Goal: Task Accomplishment & Management: Manage account settings

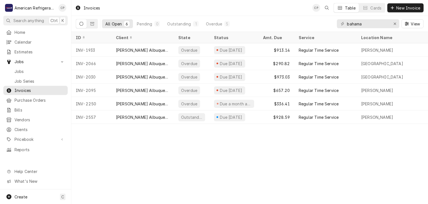
click at [43, 68] on span "Jobs" at bounding box center [39, 71] width 50 height 6
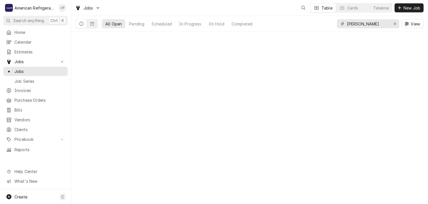
click at [370, 25] on input "Carl jr" at bounding box center [368, 23] width 42 height 9
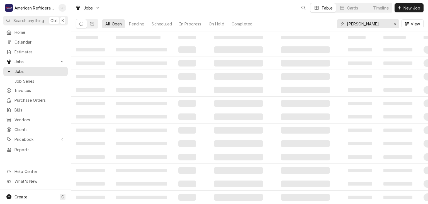
click at [370, 25] on input "Carl jr" at bounding box center [368, 23] width 42 height 9
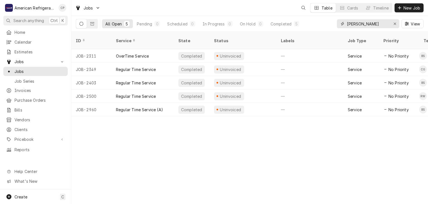
click at [370, 25] on input "Carl jr" at bounding box center [368, 23] width 42 height 9
type input "heights"
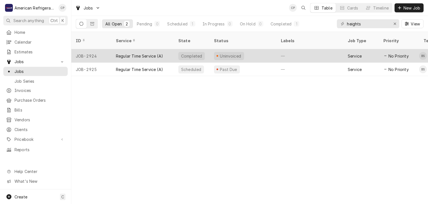
click at [140, 53] on div "Regular Time Service (A)" at bounding box center [139, 56] width 47 height 6
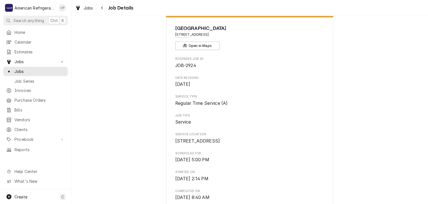
scroll to position [361, 0]
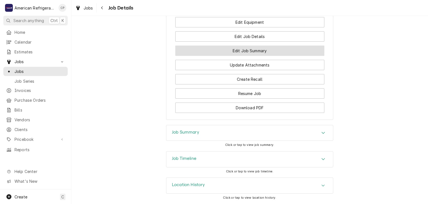
click at [239, 54] on button "Edit Job Summary" at bounding box center [249, 50] width 149 height 10
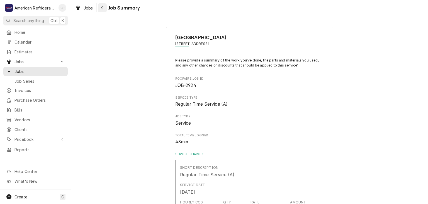
click at [104, 7] on div "Navigate back" at bounding box center [103, 8] width 6 height 6
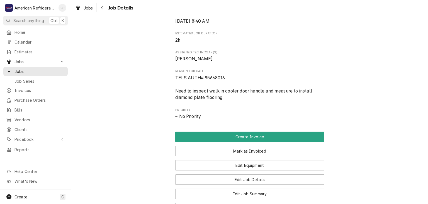
scroll to position [218, 0]
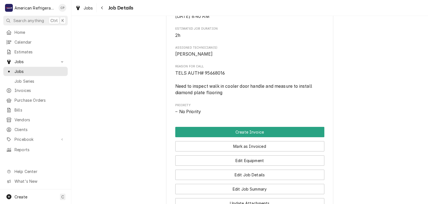
click at [222, 77] on span "TELS AUTH# 95668016 Need to inspect walk in cooler door handle and measure to i…" at bounding box center [244, 82] width 138 height 25
copy span "95668016"
click at [112, 71] on div "Completed and Uninvoiced Albuquerque Heights 103 Hospital Loop NE, Albuquerque,…" at bounding box center [249, 33] width 357 height 459
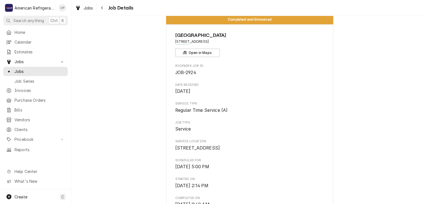
scroll to position [0, 0]
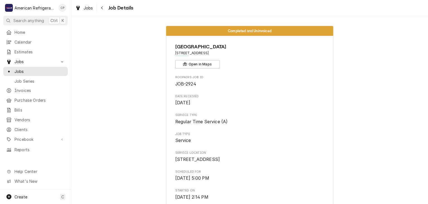
click at [103, 13] on div "Jobs Job Details" at bounding box center [249, 8] width 357 height 16
click at [103, 9] on div "Navigate back" at bounding box center [103, 8] width 6 height 6
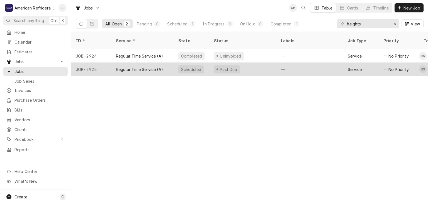
click at [127, 66] on div "Regular Time Service (A)" at bounding box center [139, 69] width 47 height 6
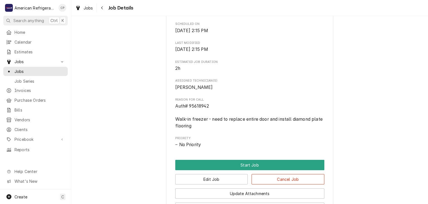
scroll to position [122, 0]
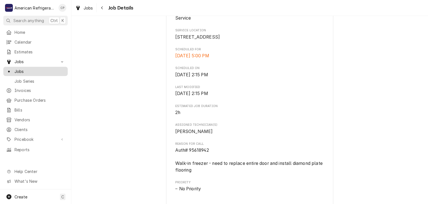
click at [49, 70] on span "Jobs" at bounding box center [39, 71] width 50 height 6
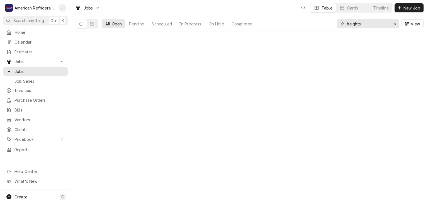
click at [359, 25] on input "heights" at bounding box center [368, 23] width 42 height 9
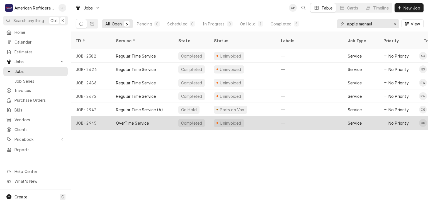
type input "apple menaul"
click at [147, 120] on div "OverTime Service" at bounding box center [132, 123] width 33 height 6
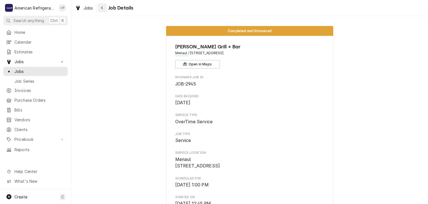
click at [100, 7] on div "Navigate back" at bounding box center [103, 8] width 6 height 6
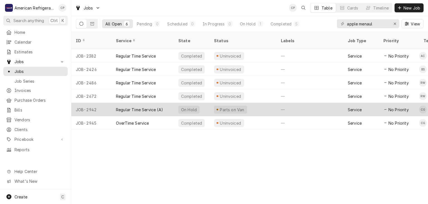
click at [138, 106] on div "Regular Time Service (A)" at bounding box center [139, 109] width 47 height 6
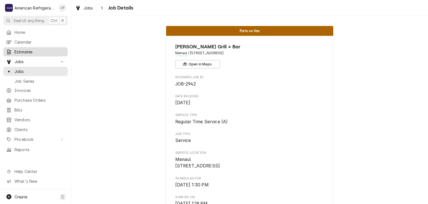
click at [45, 49] on span "Estimates" at bounding box center [39, 52] width 50 height 6
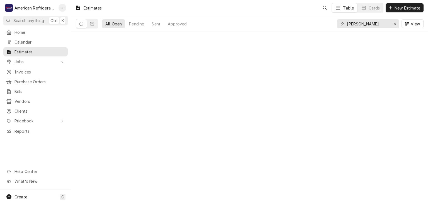
click at [360, 25] on input "[PERSON_NAME]" at bounding box center [368, 23] width 42 height 9
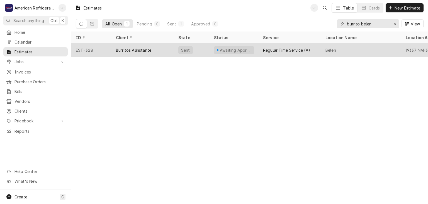
type input "burrito belen"
click at [173, 47] on div "Burritos Alinstante" at bounding box center [143, 49] width 62 height 13
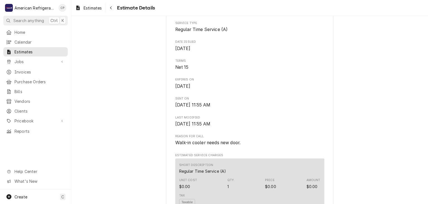
scroll to position [180, 0]
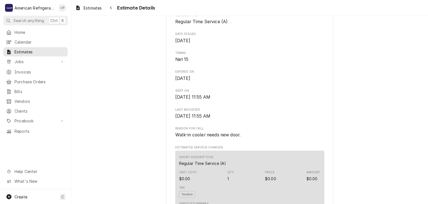
click at [51, 49] on span "Estimates" at bounding box center [39, 52] width 50 height 6
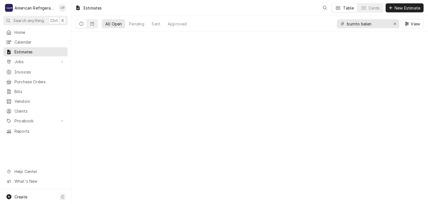
click at [365, 23] on input "burrito belen" at bounding box center [368, 23] width 42 height 9
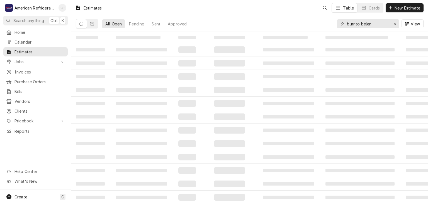
click at [365, 23] on input "burrito belen" at bounding box center [368, 23] width 42 height 9
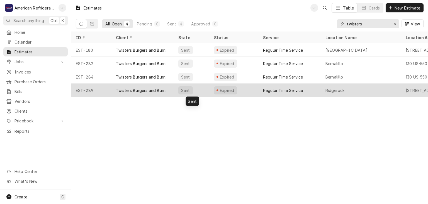
type input "twisters"
click at [184, 90] on div "Sent" at bounding box center [186, 90] width 10 height 6
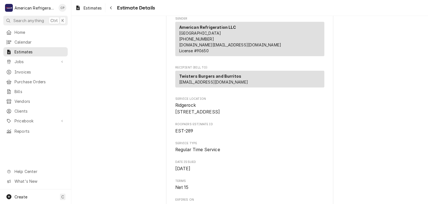
scroll to position [52, 0]
click at [39, 59] on span "Jobs" at bounding box center [35, 62] width 42 height 6
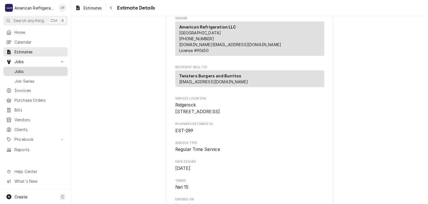
click at [50, 68] on span "Jobs" at bounding box center [39, 71] width 50 height 6
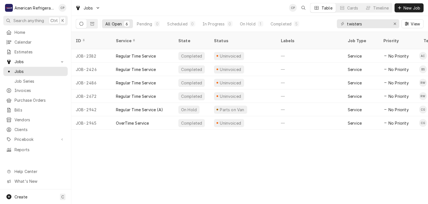
type input "twisters"
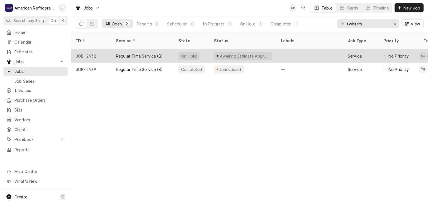
click at [154, 53] on div "Regular Time Service (B)" at bounding box center [139, 56] width 47 height 6
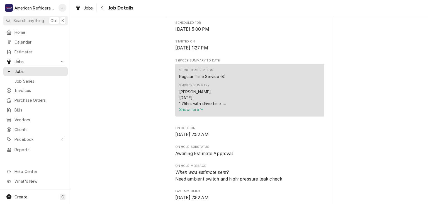
scroll to position [157, 0]
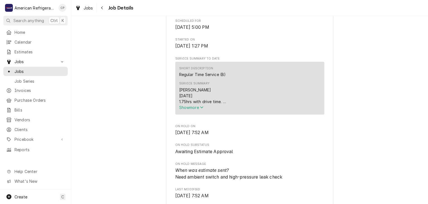
click at [200, 110] on span "Show more" at bounding box center [191, 107] width 25 height 5
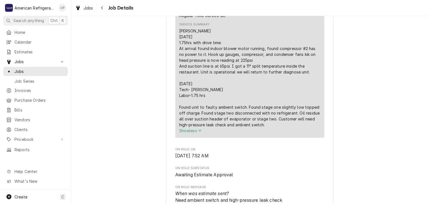
scroll to position [223, 0]
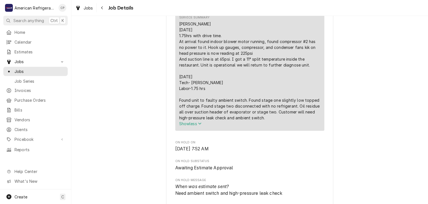
click at [150, 114] on div "Awaiting Estimate Approval Twisters Burgers and Burritos Ridgerock / 4101 Ridge…" at bounding box center [249, 175] width 357 height 753
click at [40, 50] on span "Estimates" at bounding box center [39, 52] width 50 height 6
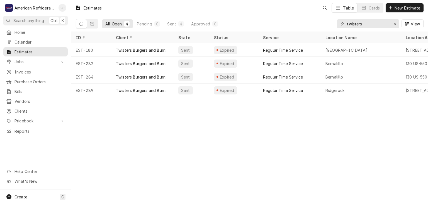
click at [369, 24] on input "twisters" at bounding box center [368, 23] width 42 height 9
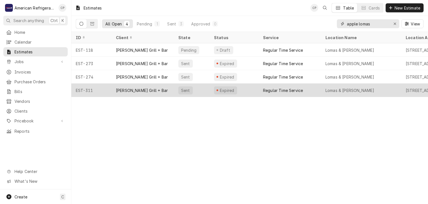
type input "apple lomas"
click at [146, 88] on div "Applebee's Grill + Bar" at bounding box center [142, 90] width 52 height 6
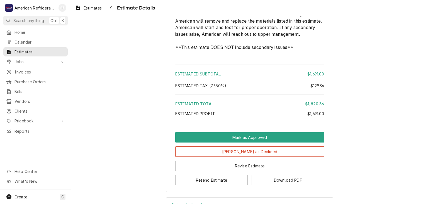
scroll to position [984, 0]
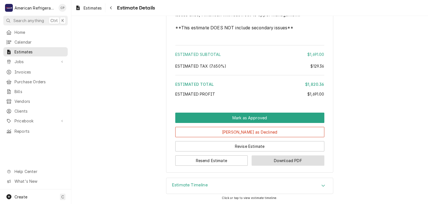
click at [265, 159] on button "Download PDF" at bounding box center [288, 160] width 73 height 10
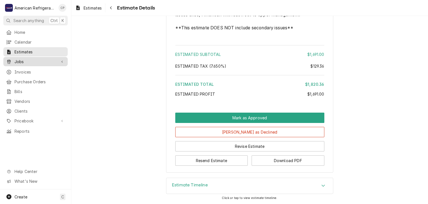
click at [50, 59] on span "Jobs" at bounding box center [35, 62] width 42 height 6
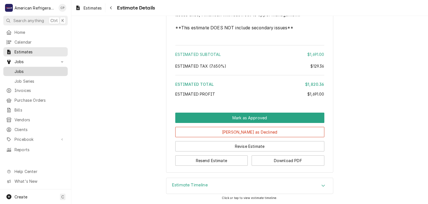
click at [49, 68] on span "Jobs" at bounding box center [39, 71] width 50 height 6
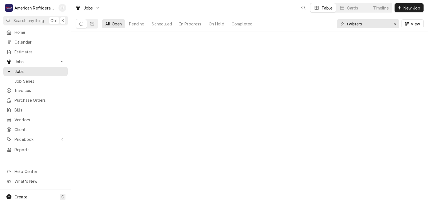
click at [367, 26] on input "twisters" at bounding box center [368, 23] width 42 height 9
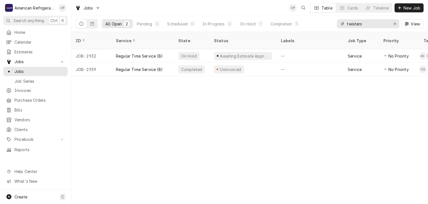
click at [367, 26] on input "twisters" at bounding box center [368, 23] width 42 height 9
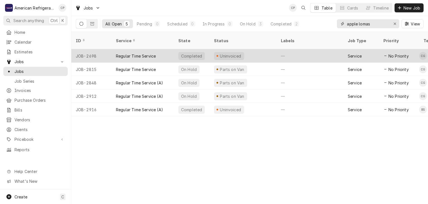
type input "apple lomas"
click at [134, 51] on div "Regular Time Service" at bounding box center [143, 55] width 62 height 13
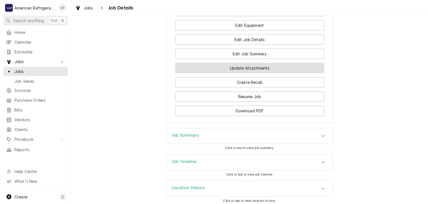
scroll to position [424, 0]
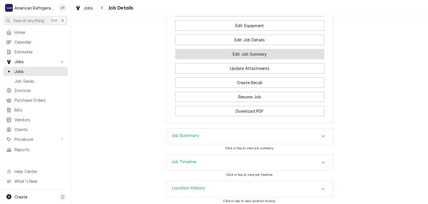
click at [229, 59] on button "Edit Job Summary" at bounding box center [249, 54] width 149 height 10
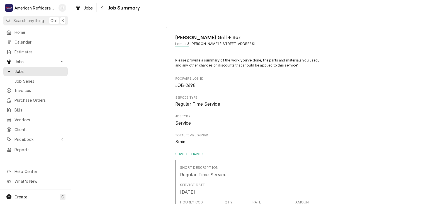
type textarea "x"
click at [104, 9] on div "Navigate back" at bounding box center [103, 8] width 6 height 6
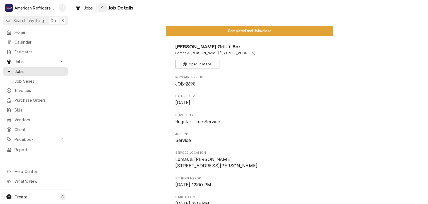
click at [105, 8] on button "Navigate back" at bounding box center [102, 7] width 9 height 9
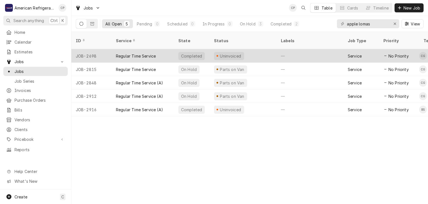
click at [139, 49] on div "Regular Time Service" at bounding box center [143, 55] width 62 height 13
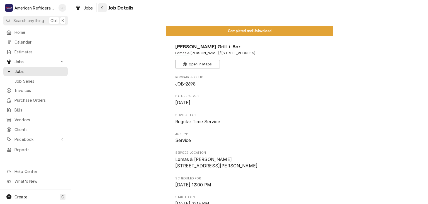
click at [100, 7] on div "Navigate back" at bounding box center [103, 8] width 6 height 6
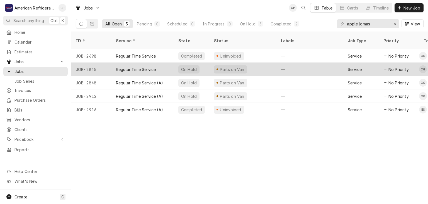
click at [129, 66] on div "Regular Time Service" at bounding box center [136, 69] width 40 height 6
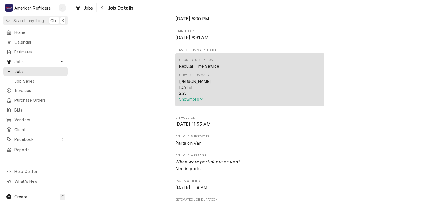
scroll to position [166, 0]
click at [189, 101] on button "Show more" at bounding box center [223, 99] width 89 height 6
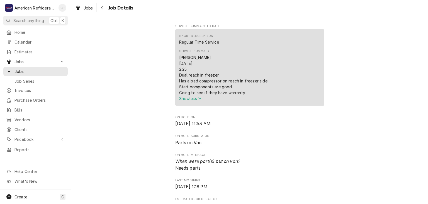
scroll to position [0, 0]
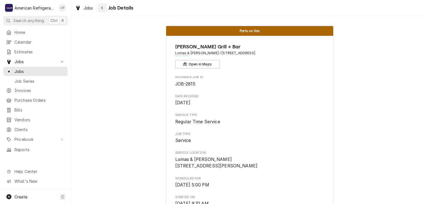
click at [100, 7] on div "Navigate back" at bounding box center [103, 8] width 6 height 6
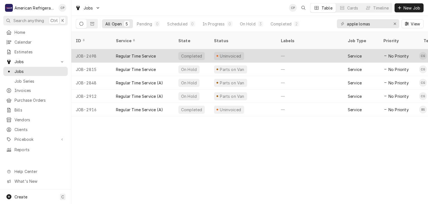
click at [135, 53] on div "Regular Time Service" at bounding box center [136, 56] width 40 height 6
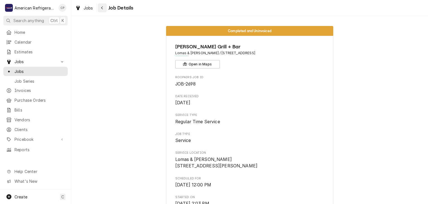
click at [104, 8] on div "Navigate back" at bounding box center [103, 8] width 6 height 6
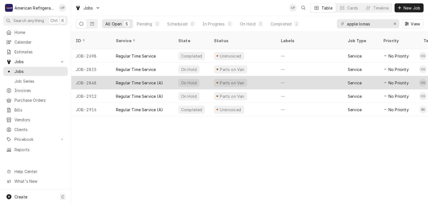
click at [151, 76] on div "Regular Time Service (A)" at bounding box center [143, 82] width 62 height 13
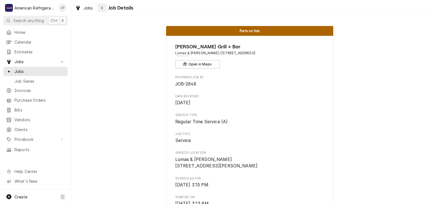
click at [104, 6] on div "Navigate back" at bounding box center [103, 8] width 6 height 6
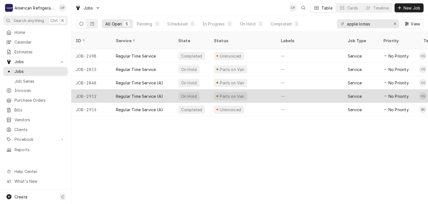
click at [137, 93] on div "Regular Time Service (A)" at bounding box center [139, 96] width 47 height 6
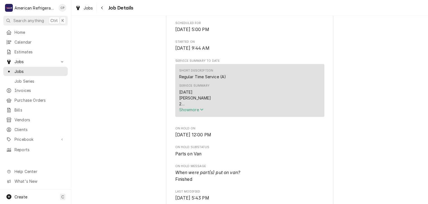
scroll to position [160, 0]
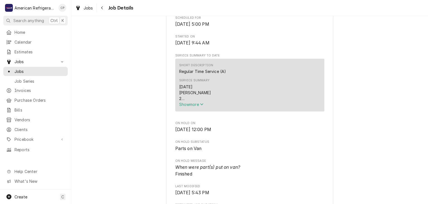
click at [181, 106] on span "Show more" at bounding box center [191, 104] width 25 height 5
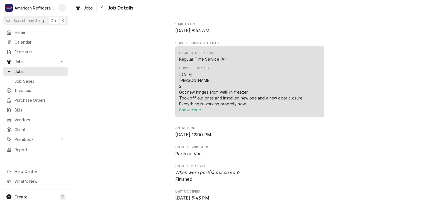
scroll to position [0, 0]
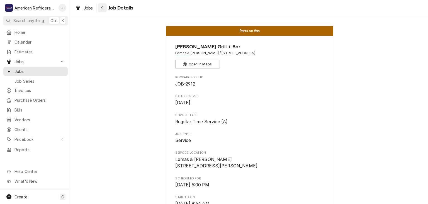
click at [106, 8] on button "Navigate back" at bounding box center [102, 7] width 9 height 9
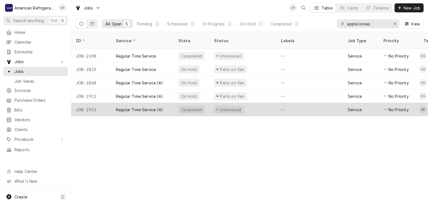
click at [134, 106] on div "Regular Time Service (A)" at bounding box center [139, 109] width 47 height 6
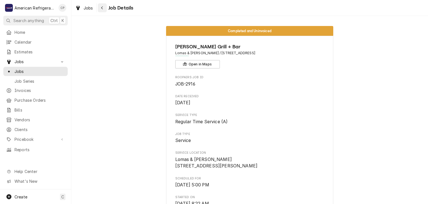
click at [102, 11] on button "Navigate back" at bounding box center [102, 7] width 9 height 9
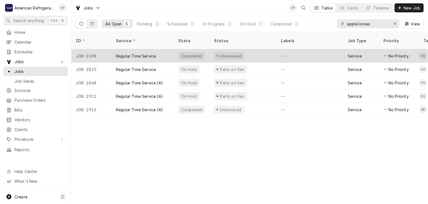
click at [135, 53] on div "Regular Time Service" at bounding box center [136, 56] width 40 height 6
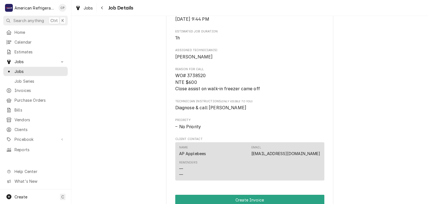
scroll to position [222, 0]
click at [101, 9] on icon "Navigate back" at bounding box center [102, 8] width 3 height 4
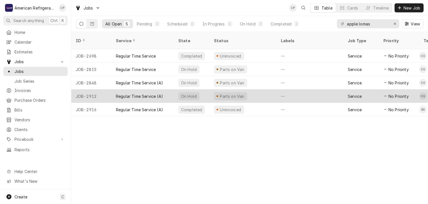
click at [140, 93] on div "Regular Time Service (A)" at bounding box center [139, 96] width 47 height 6
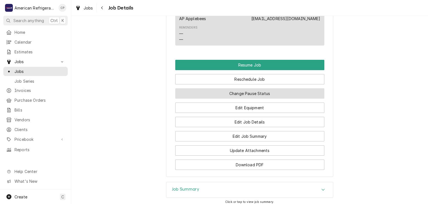
scroll to position [457, 0]
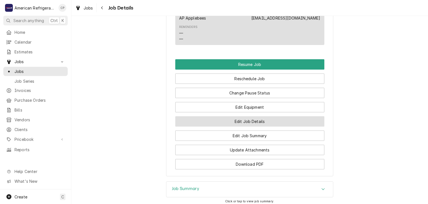
click at [216, 126] on button "Edit Job Details" at bounding box center [249, 121] width 149 height 10
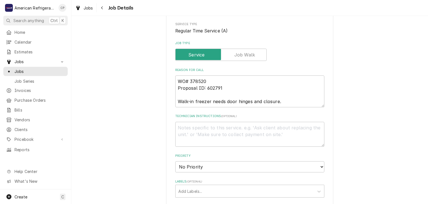
scroll to position [68, 0]
click at [196, 83] on textarea "WO# 378520 Proposal ID: 602791 Walk-in freezer needs door hinges and closure." at bounding box center [249, 91] width 149 height 32
type textarea "x"
type textarea "WO# 3738520 Proposal ID: 602791 Walk-in freezer needs door hinges and closure."
type textarea "x"
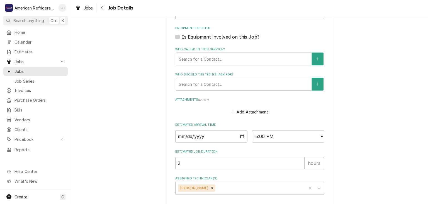
scroll to position [270, 0]
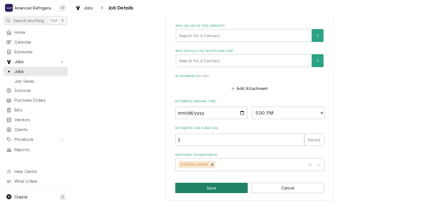
type textarea "WO# 3738520 Proposal ID: 602791 Walk-in freezer needs door hinges and closure."
drag, startPoint x: 210, startPoint y: 186, endPoint x: 187, endPoint y: 169, distance: 28.6
click at [209, 186] on button "Save" at bounding box center [211, 187] width 73 height 10
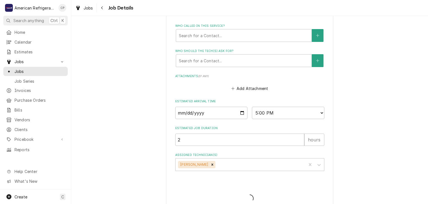
type textarea "x"
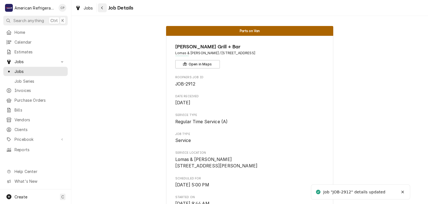
click at [105, 9] on button "Navigate back" at bounding box center [102, 7] width 9 height 9
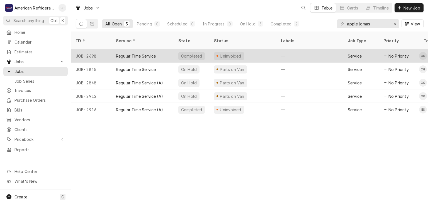
click at [138, 53] on div "Regular Time Service" at bounding box center [136, 56] width 40 height 6
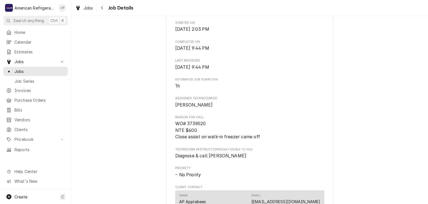
scroll to position [76, 0]
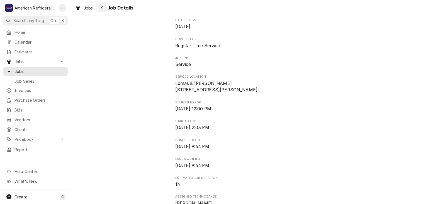
click at [101, 8] on icon "Navigate back" at bounding box center [102, 8] width 3 height 4
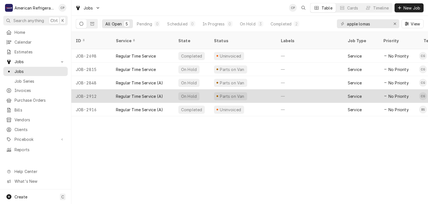
click at [137, 93] on div "Regular Time Service (A)" at bounding box center [139, 96] width 47 height 6
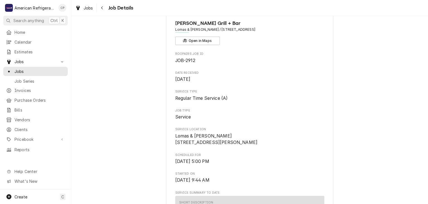
scroll to position [199, 0]
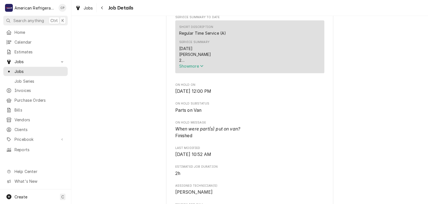
click at [190, 68] on span "Show more" at bounding box center [191, 66] width 25 height 5
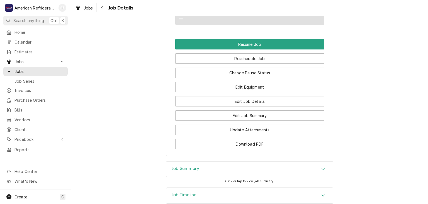
scroll to position [536, 0]
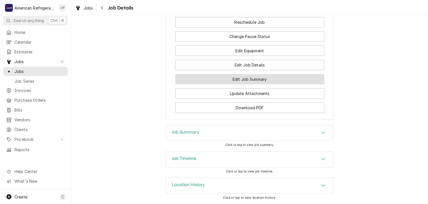
click at [227, 76] on button "Edit Job Summary" at bounding box center [249, 79] width 149 height 10
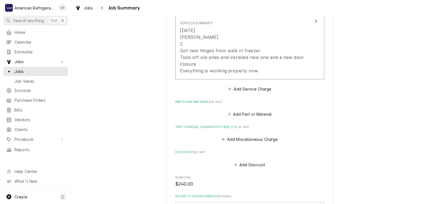
scroll to position [199, 0]
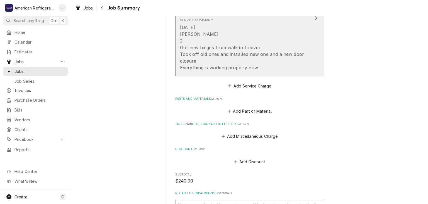
click at [193, 63] on div "[DATE] [PERSON_NAME] 2 Got new hinges from walk in freezer Took off old ones an…" at bounding box center [244, 47] width 128 height 47
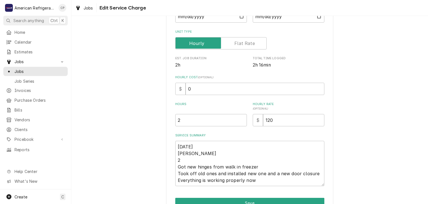
scroll to position [109, 0]
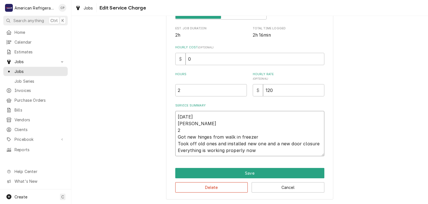
drag, startPoint x: 178, startPoint y: 115, endPoint x: 266, endPoint y: 152, distance: 96.1
click at [266, 152] on textarea "8/26/25 Carlos 2 Got new hinges from walk in freezer Took off old ones and inst…" at bounding box center [249, 133] width 149 height 45
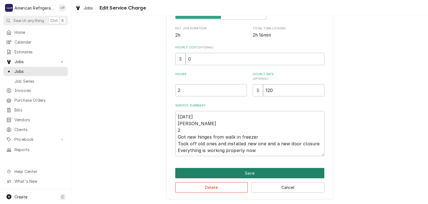
click at [255, 170] on button "Save" at bounding box center [249, 173] width 149 height 10
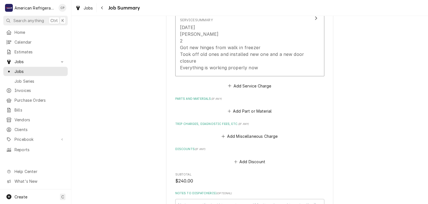
scroll to position [304, 0]
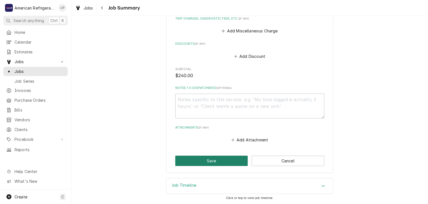
click at [212, 160] on button "Save" at bounding box center [211, 160] width 73 height 10
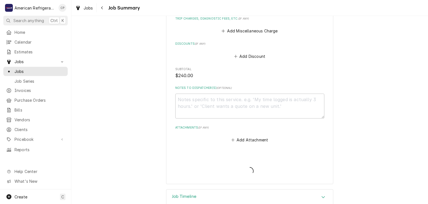
type textarea "x"
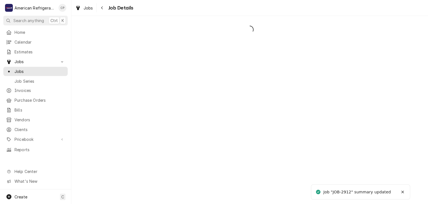
click at [102, 10] on div "Navigate back" at bounding box center [103, 8] width 6 height 6
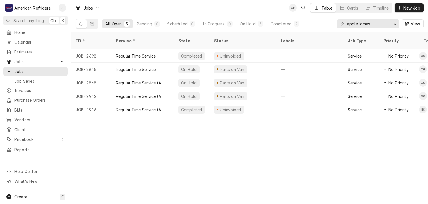
click at [137, 49] on div "Regular Time Service" at bounding box center [143, 55] width 62 height 13
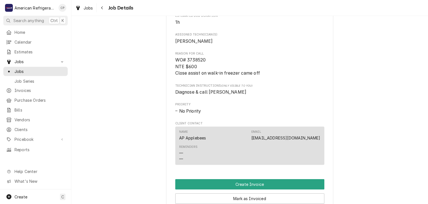
scroll to position [381, 0]
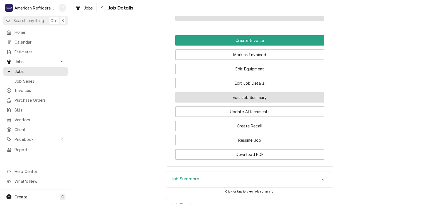
click at [214, 102] on button "Edit Job Summary" at bounding box center [249, 97] width 149 height 10
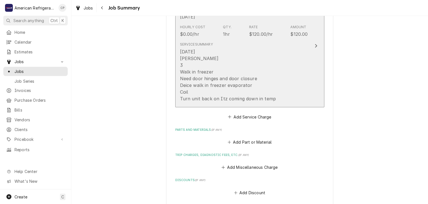
click at [217, 85] on div "7/24/25 Carlos 3 Walk in freezer Need door hinges and door closure Deice walk i…" at bounding box center [228, 75] width 96 height 54
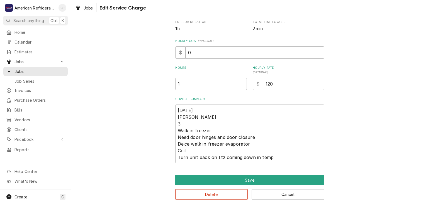
scroll to position [116, 0]
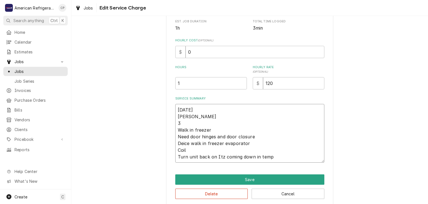
click at [200, 122] on textarea "7/24/25 Carlos 3 Walk in freezer Need door hinges and door closure Deice walk i…" at bounding box center [249, 133] width 149 height 59
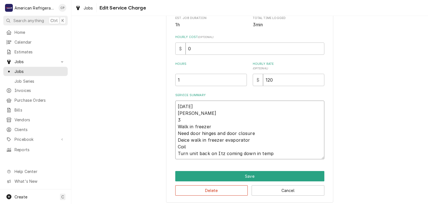
scroll to position [122, 0]
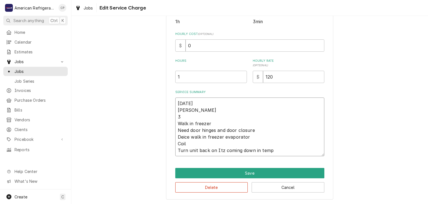
click at [285, 149] on textarea "7/24/25 Carlos 3 Walk in freezer Need door hinges and door closure Deice walk i…" at bounding box center [249, 126] width 149 height 59
type textarea "x"
type textarea "7/24/25 Carlos 3 Walk in freezer Need door hinges and door closure Deice walk i…"
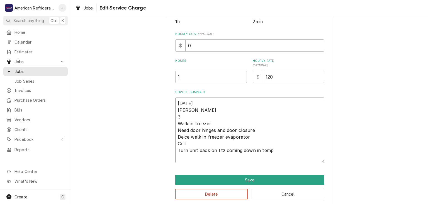
type textarea "x"
type textarea "7/24/25 Carlos 3 Walk in freezer Need door hinges and door closure Deice walk i…"
type textarea "x"
type textarea "7/24/25 Carlos 3 Walk in freezer Need door hinges and door closure Deice walk i…"
type textarea "x"
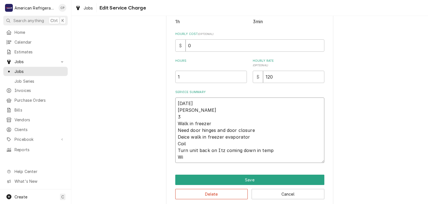
type textarea "7/24/25 Carlos 3 Walk in freezer Need door hinges and door closure Deice walk i…"
type textarea "x"
type textarea "7/24/25 Carlos 3 Walk in freezer Need door hinges and door closure Deice walk i…"
type textarea "x"
type textarea "7/24/25 Carlos 3 Walk in freezer Need door hinges and door closure Deice walk i…"
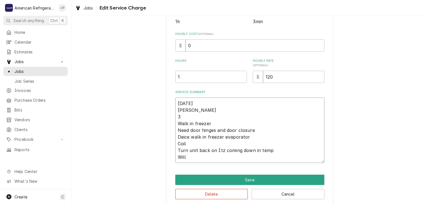
type textarea "x"
type textarea "7/24/25 Carlos 3 Walk in freezer Need door hinges and door closure Deice walk i…"
type textarea "x"
type textarea "7/24/25 Carlos 3 Walk in freezer Need door hinges and door closure Deice walk i…"
type textarea "x"
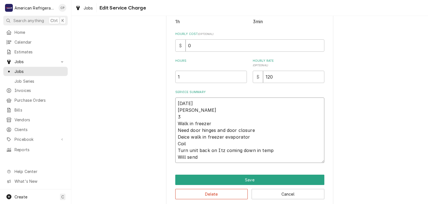
type textarea "7/24/25 Carlos 3 Walk in freezer Need door hinges and door closure Deice walk i…"
type textarea "x"
type textarea "7/24/25 Carlos 3 Walk in freezer Need door hinges and door closure Deice walk i…"
type textarea "x"
type textarea "7/24/25 Carlos 3 Walk in freezer Need door hinges and door closure Deice walk i…"
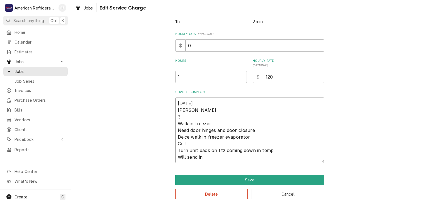
type textarea "x"
type textarea "7/24/25 Carlos 3 Walk in freezer Need door hinges and door closure Deice walk i…"
type textarea "x"
type textarea "7/24/25 Carlos 3 Walk in freezer Need door hinges and door closure Deice walk i…"
type textarea "x"
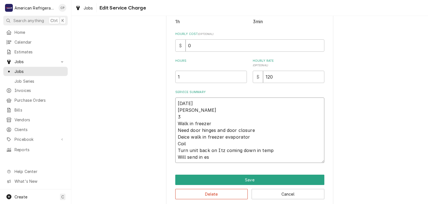
type textarea "7/24/25 Carlos 3 Walk in freezer Need door hinges and door closure Deice walk i…"
type textarea "x"
type textarea "7/24/25 Carlos 3 Walk in freezer Need door hinges and door closure Deice walk i…"
type textarea "x"
type textarea "7/24/25 Carlos 3 Walk in freezer Need door hinges and door closure Deice walk i…"
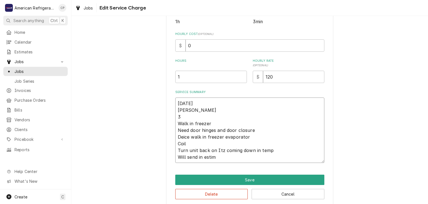
type textarea "x"
type textarea "7/24/25 Carlos 3 Walk in freezer Need door hinges and door closure Deice walk i…"
type textarea "x"
type textarea "7/24/25 Carlos 3 Walk in freezer Need door hinges and door closure Deice walk i…"
type textarea "x"
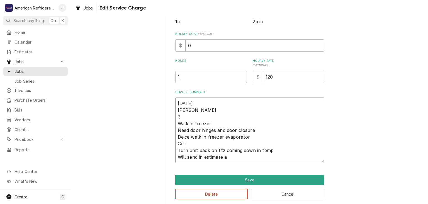
type textarea "7/24/25 Carlos 3 Walk in freezer Need door hinges and door closure Deice walk i…"
type textarea "x"
type textarea "7/24/25 Carlos 3 Walk in freezer Need door hinges and door closure Deice walk i…"
type textarea "x"
type textarea "7/24/25 Carlos 3 Walk in freezer Need door hinges and door closure Deice walk i…"
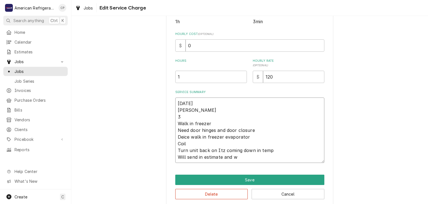
type textarea "x"
type textarea "7/24/25 Carlos 3 Walk in freezer Need door hinges and door closure Deice walk i…"
type textarea "x"
type textarea "7/24/25 Carlos 3 Walk in freezer Need door hinges and door closure Deice walk i…"
type textarea "x"
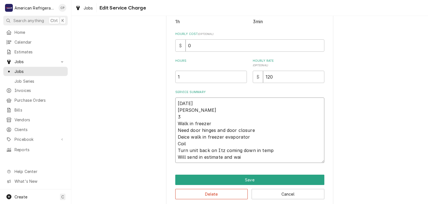
type textarea "7/24/25 Carlos 3 Walk in freezer Need door hinges and door closure Deice walk i…"
type textarea "x"
type textarea "7/24/25 Carlos 3 Walk in freezer Need door hinges and door closure Deice walk i…"
type textarea "x"
type textarea "7/24/25 Carlos 3 Walk in freezer Need door hinges and door closure Deice walk i…"
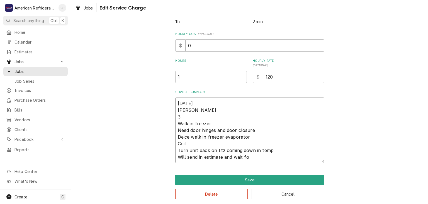
type textarea "x"
type textarea "7/24/25 Carlos 3 Walk in freezer Need door hinges and door closure Deice walk i…"
type textarea "x"
type textarea "7/24/25 Carlos 3 Walk in freezer Need door hinges and door closure Deice walk i…"
type textarea "x"
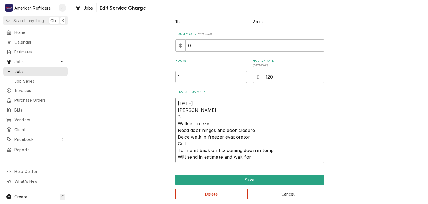
type textarea "7/24/25 Carlos 3 Walk in freezer Need door hinges and door closure Deice walk i…"
type textarea "x"
type textarea "7/24/25 Carlos 3 Walk in freezer Need door hinges and door closure Deice walk i…"
type textarea "x"
type textarea "7/24/25 Carlos 3 Walk in freezer Need door hinges and door closure Deice walk i…"
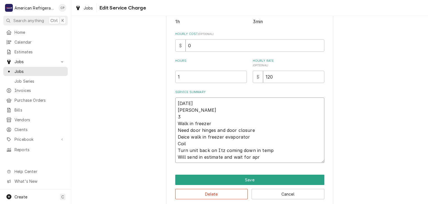
type textarea "x"
type textarea "7/24/25 Carlos 3 Walk in freezer Need door hinges and door closure Deice walk i…"
type textarea "x"
type textarea "7/24/25 Carlos 3 Walk in freezer Need door hinges and door closure Deice walk i…"
type textarea "x"
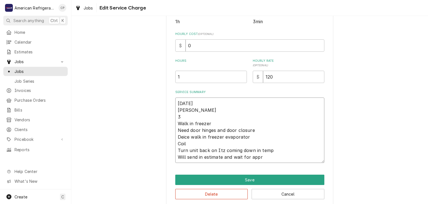
type textarea "7/24/25 Carlos 3 Walk in freezer Need door hinges and door closure Deice walk i…"
type textarea "x"
type textarea "7/24/25 Carlos 3 Walk in freezer Need door hinges and door closure Deice walk i…"
type textarea "x"
type textarea "7/24/25 Carlos 3 Walk in freezer Need door hinges and door closure Deice walk i…"
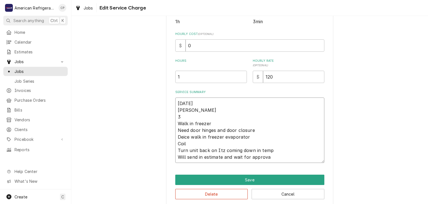
type textarea "x"
type textarea "7/24/25 Carlos 3 Walk in freezer Need door hinges and door closure Deice walk i…"
type textarea "x"
type textarea "7/24/25 Carlos 3 Walk in freezer Need door hinges and door closure Deice walk i…"
type textarea "x"
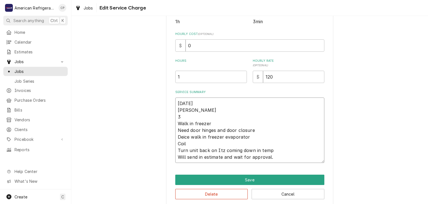
type textarea "7/24/25 Carlos 3 Walk in freezer Need door hinges and door closure Deice walk i…"
type textarea "x"
type textarea "7/24/25 Carlos 3 Walk in freezer Need door hinges and door closure Deice walk i…"
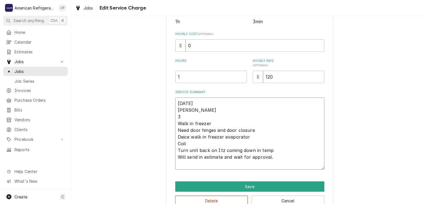
type textarea "x"
type textarea "7/24/25 Carlos 3 Walk in freezer Need door hinges and door closure Deice walk i…"
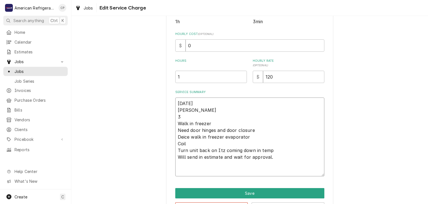
paste textarea "8/26/25 Carlos 2 Got new hinges from walk in freezer Took off old ones and inst…"
type textarea "x"
type textarea "7/24/25 Carlos 3 Walk in freezer Need door hinges and door closure Deice walk i…"
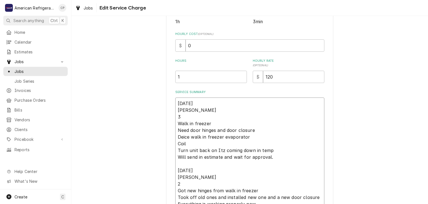
scroll to position [125, 0]
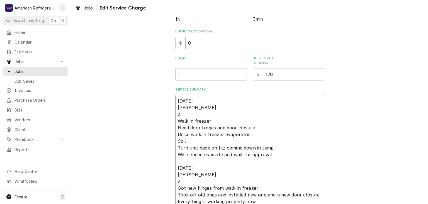
type textarea "x"
type textarea "7/24/25 Carlos 3 Walk in freezer Need door hinges and door closure Deice walk i…"
type textarea "x"
type textarea "7/24/25 Carlos 3 Walk in freezer Need door hinges and door closure Deice walk i…"
type textarea "x"
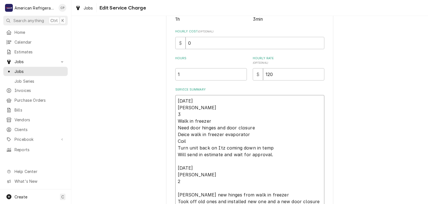
type textarea "7/24/25 Carlos 3 Walk in freezer Need door hinges and door closure Deice walk i…"
type textarea "x"
type textarea "7/24/25 Carlos 3 Walk in freezer Need door hinges and door closure Deice walk i…"
type textarea "x"
type textarea "7/24/25 Carlos 3 Walk in freezer Need door hinges and door closure Deice walk i…"
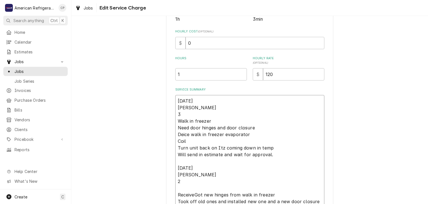
type textarea "x"
type textarea "7/24/25 Carlos 3 Walk in freezer Need door hinges and door closure Deice walk i…"
type textarea "x"
type textarea "7/24/25 Carlos 3 Walk in freezer Need door hinges and door closure Deice walk i…"
type textarea "x"
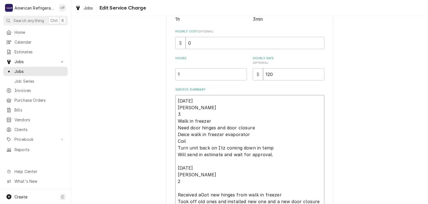
type textarea "7/24/25 Carlos 3 Walk in freezer Need door hinges and door closure Deice walk i…"
type textarea "x"
type textarea "7/24/25 Carlos 3 Walk in freezer Need door hinges and door closure Deice walk i…"
type textarea "x"
type textarea "7/24/25 Carlos 3 Walk in freezer Need door hinges and door closure Deice walk i…"
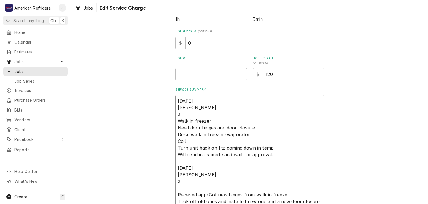
type textarea "x"
type textarea "7/24/25 Carlos 3 Walk in freezer Need door hinges and door closure Deice walk i…"
type textarea "x"
type textarea "7/24/25 Carlos 3 Walk in freezer Need door hinges and door closure Deice walk i…"
type textarea "x"
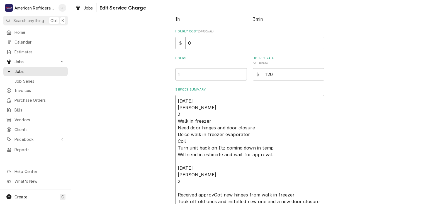
type textarea "7/24/25 Carlos 3 Walk in freezer Need door hinges and door closure Deice walk i…"
type textarea "x"
type textarea "7/24/25 Carlos 3 Walk in freezer Need door hinges and door closure Deice walk i…"
type textarea "x"
type textarea "7/24/25 Carlos 3 Walk in freezer Need door hinges and door closure Deice walk i…"
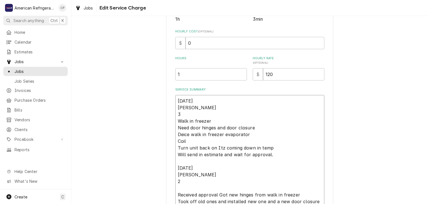
type textarea "x"
type textarea "7/24/25 Carlos 3 Walk in freezer Need door hinges and door closure Deice walk i…"
type textarea "x"
type textarea "7/24/25 Carlos 3 Walk in freezer Need door hinges and door closure Deice walk i…"
type textarea "x"
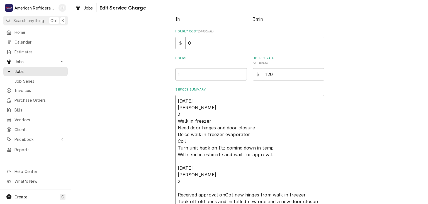
type textarea "7/24/25 Carlos 3 Walk in freezer Need door hinges and door closure Deice walk i…"
type textarea "x"
type textarea "7/24/25 Carlos 3 Walk in freezer Need door hinges and door closure Deice walk i…"
type textarea "x"
type textarea "7/24/25 Carlos 3 Walk in freezer Need door hinges and door closure Deice walk i…"
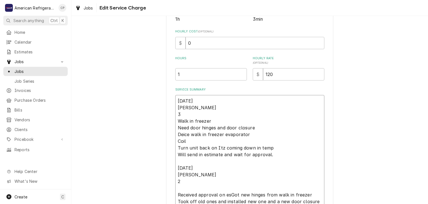
type textarea "x"
type textarea "7/24/25 Carlos 3 Walk in freezer Need door hinges and door closure Deice walk i…"
type textarea "x"
type textarea "7/24/25 Carlos 3 Walk in freezer Need door hinges and door closure Deice walk i…"
type textarea "x"
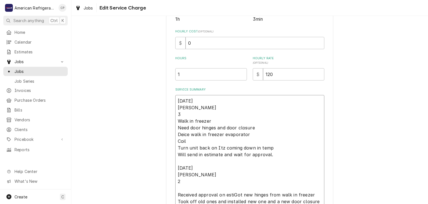
type textarea "7/24/25 Carlos 3 Walk in freezer Need door hinges and door closure Deice walk i…"
type textarea "x"
type textarea "7/24/25 Carlos 3 Walk in freezer Need door hinges and door closure Deice walk i…"
type textarea "x"
type textarea "7/24/25 Carlos 3 Walk in freezer Need door hinges and door closure Deice walk i…"
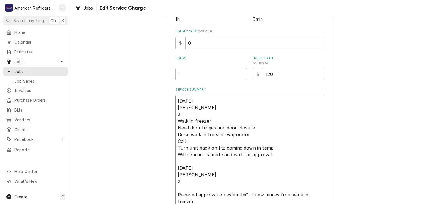
type textarea "x"
type textarea "7/24/25 Carlos 3 Walk in freezer Need door hinges and door closure Deice walk i…"
type textarea "x"
type textarea "7/24/25 Carlos 3 Walk in freezer Need door hinges and door closure Deice walk i…"
type textarea "x"
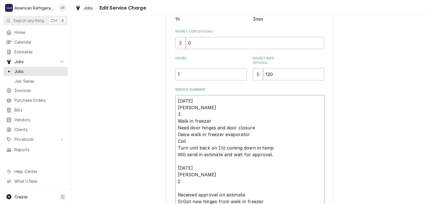
type textarea "7/24/25 Carlos 3 Walk in freezer Need door hinges and door closure Deice walk i…"
type textarea "x"
type textarea "7/24/25 Carlos 3 Walk in freezer Need door hinges and door closure Deice walk i…"
type textarea "x"
type textarea "7/24/25 Carlos 3 Walk in freezer Need door hinges and door closure Deice walk i…"
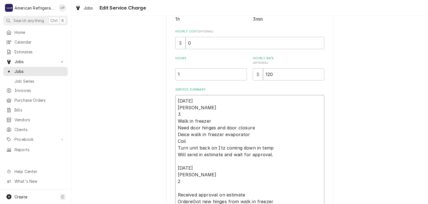
type textarea "x"
type textarea "7/24/25 Carlos 3 Walk in freezer Need door hinges and door closure Deice walk i…"
type textarea "x"
type textarea "7/24/25 Carlos 3 Walk in freezer Need door hinges and door closure Deice walk i…"
type textarea "x"
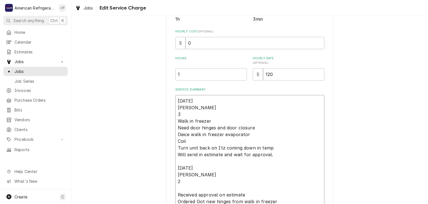
type textarea "7/24/25 Carlos 3 Walk in freezer Need door hinges and door closure Deice walk i…"
type textarea "x"
type textarea "7/24/25 Carlos 3 Walk in freezer Need door hinges and door closure Deice walk i…"
type textarea "x"
type textarea "7/24/25 Carlos 3 Walk in freezer Need door hinges and door closure Deice walk i…"
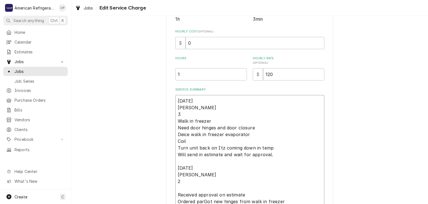
type textarea "x"
type textarea "7/24/25 Carlos 3 Walk in freezer Need door hinges and door closure Deice walk i…"
type textarea "x"
type textarea "7/24/25 Carlos 3 Walk in freezer Need door hinges and door closure Deice walk i…"
type textarea "x"
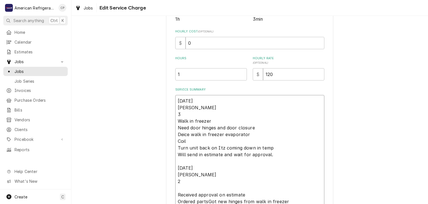
type textarea "7/24/25 Carlos 3 Walk in freezer Need door hinges and door closure Deice walk i…"
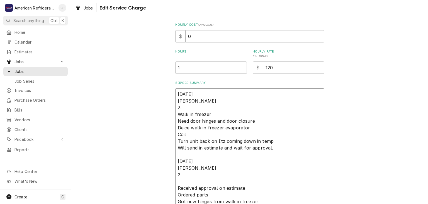
type textarea "x"
type textarea "7/24/25 Carlos 3 Walk in freezer Need door hinges and door closure Deice walk i…"
type textarea "x"
type textarea "7/24/25 Carlos 3 Walk in freezer Need door hinges and door closure Deice walk i…"
type textarea "x"
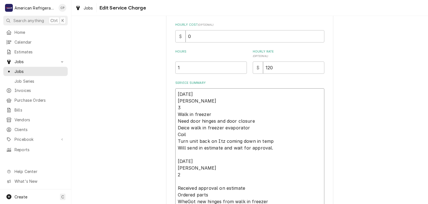
type textarea "7/24/25 Carlos 3 Walk in freezer Need door hinges and door closure Deice walk i…"
type textarea "x"
type textarea "7/24/25 Carlos 3 Walk in freezer Need door hinges and door closure Deice walk i…"
type textarea "x"
type textarea "7/24/25 Carlos 3 Walk in freezer Need door hinges and door closure Deice walk i…"
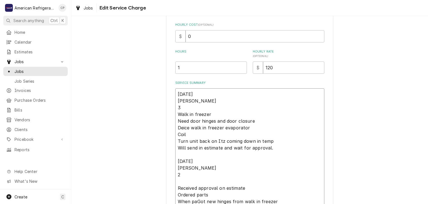
type textarea "x"
type textarea "7/24/25 Carlos 3 Walk in freezer Need door hinges and door closure Deice walk i…"
type textarea "x"
type textarea "7/24/25 Carlos 3 Walk in freezer Need door hinges and door closure Deice walk i…"
type textarea "x"
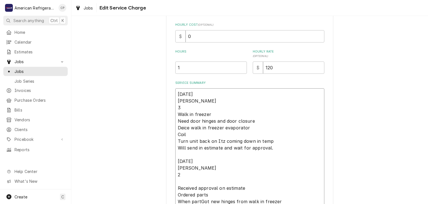
type textarea "7/24/25 Carlos 3 Walk in freezer Need door hinges and door closure Deice walk i…"
type textarea "x"
type textarea "7/24/25 Carlos 3 Walk in freezer Need door hinges and door closure Deice walk i…"
type textarea "x"
type textarea "7/24/25 Carlos 3 Walk in freezer Need door hinges and door closure Deice walk i…"
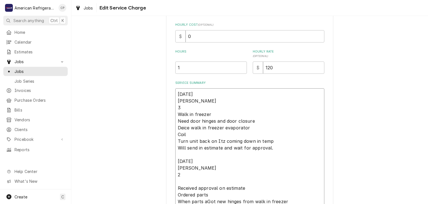
type textarea "x"
type textarea "7/24/25 Carlos 3 Walk in freezer Need door hinges and door closure Deice walk i…"
type textarea "x"
type textarea "7/24/25 Carlos 3 Walk in freezer Need door hinges and door closure Deice walk i…"
type textarea "x"
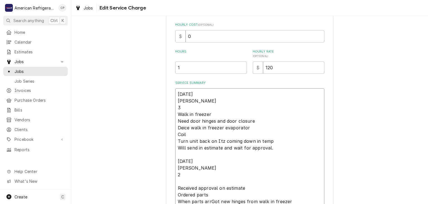
type textarea "7/24/25 Carlos 3 Walk in freezer Need door hinges and door closure Deice walk i…"
type textarea "x"
type textarea "7/24/25 Carlos 3 Walk in freezer Need door hinges and door closure Deice walk i…"
type textarea "x"
type textarea "7/24/25 Carlos 3 Walk in freezer Need door hinges and door closure Deice walk i…"
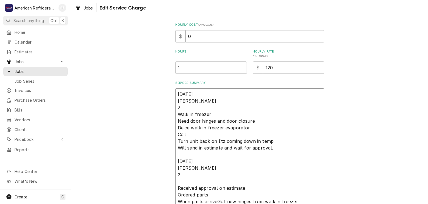
type textarea "x"
type textarea "7/24/25 Carlos 3 Walk in freezer Need door hinges and door closure Deice walk i…"
type textarea "x"
type textarea "7/24/25 Carlos 3 Walk in freezer Need door hinges and door closure Deice walk i…"
type textarea "x"
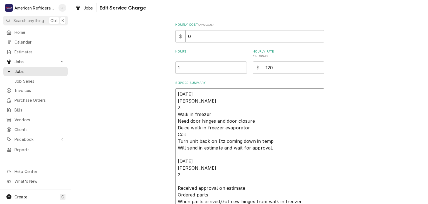
type textarea "7/24/25 Carlos 3 Walk in freezer Need door hinges and door closure Deice walk i…"
type textarea "x"
type textarea "7/24/25 Carlos 3 Walk in freezer Need door hinges and door closure Deice walk i…"
type textarea "x"
type textarea "7/24/25 Carlos 3 Walk in freezer Need door hinges and door closure Deice walk i…"
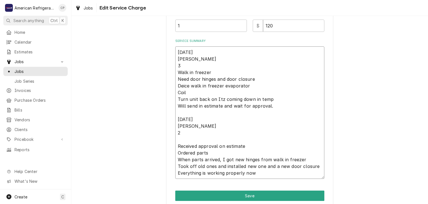
scroll to position [181, 0]
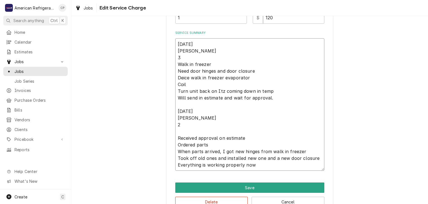
click at [265, 150] on textarea "7/24/25 Carlos 3 Walk in freezer Need door hinges and door closure Deice walk i…" at bounding box center [249, 104] width 149 height 132
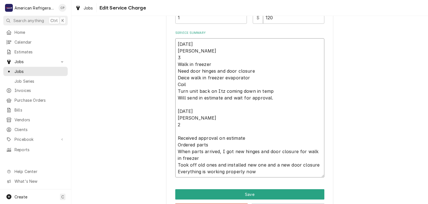
click at [208, 164] on textarea "7/24/25 Carlos 3 Walk in freezer Need door hinges and door closure Deice walk i…" at bounding box center [249, 107] width 149 height 139
click at [263, 164] on textarea "7/24/25 Carlos 3 Walk in freezer Need door hinges and door closure Deice walk i…" at bounding box center [249, 107] width 149 height 139
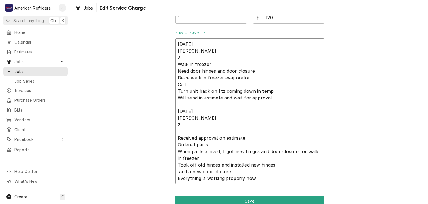
click at [181, 171] on textarea "7/24/25 Carlos 3 Walk in freezer Need door hinges and door closure Deice walk i…" at bounding box center [249, 111] width 149 height 146
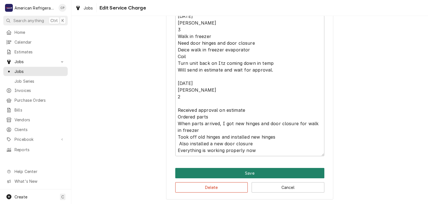
click at [243, 168] on button "Save" at bounding box center [249, 173] width 149 height 10
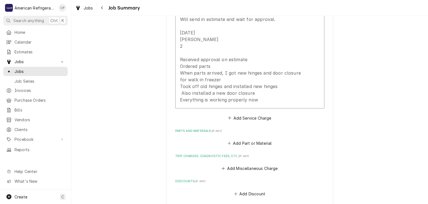
scroll to position [396, 0]
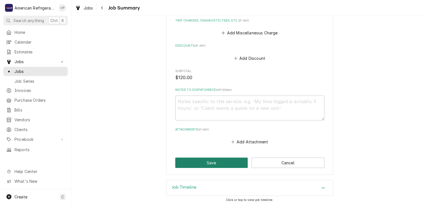
click at [195, 157] on button "Save" at bounding box center [211, 162] width 73 height 10
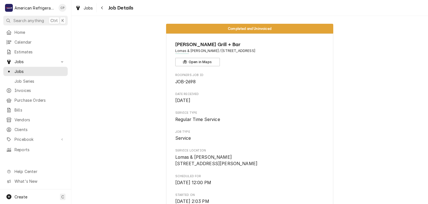
scroll to position [6, 0]
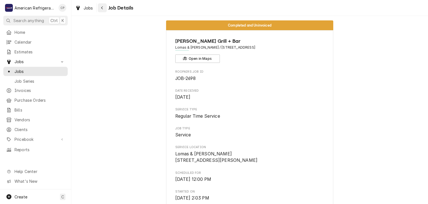
click at [100, 7] on div "Navigate back" at bounding box center [103, 8] width 6 height 6
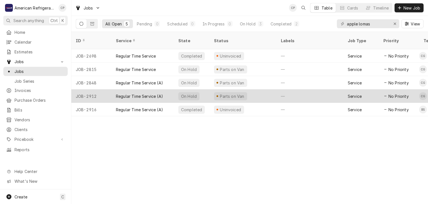
click at [141, 93] on div "Regular Time Service (A)" at bounding box center [139, 96] width 47 height 6
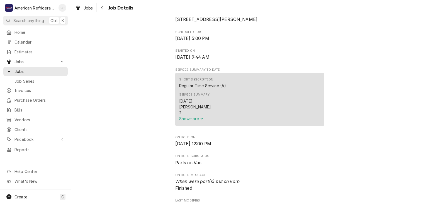
scroll to position [147, 0]
click at [192, 120] on span "Show more" at bounding box center [191, 117] width 25 height 5
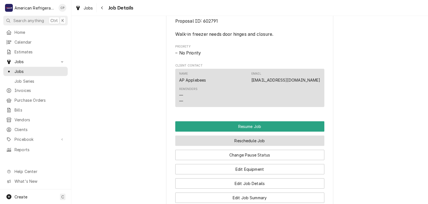
scroll to position [413, 0]
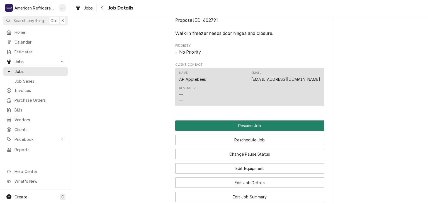
click at [223, 130] on button "Resume Job" at bounding box center [249, 125] width 149 height 10
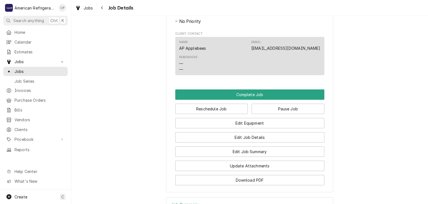
scroll to position [413, 0]
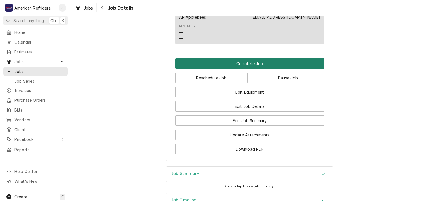
click at [210, 69] on button "Complete Job" at bounding box center [249, 63] width 149 height 10
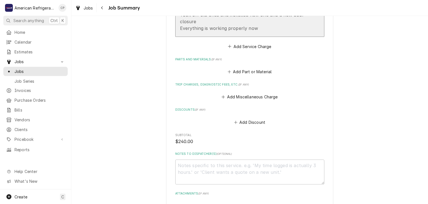
scroll to position [304, 0]
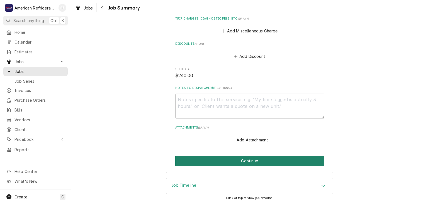
click at [217, 164] on button "Continue" at bounding box center [249, 160] width 149 height 10
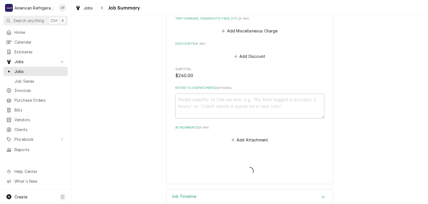
type textarea "x"
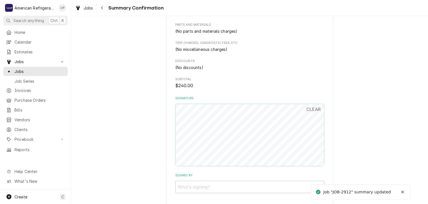
scroll to position [316, 0]
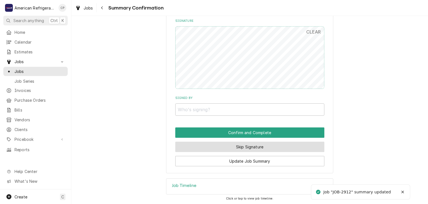
click at [210, 145] on button "Skip Signature" at bounding box center [249, 146] width 149 height 10
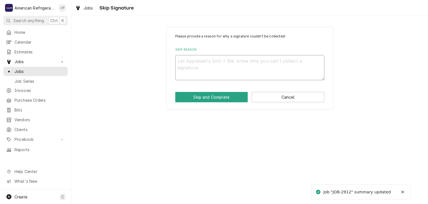
click at [196, 58] on textarea "Skip Reason" at bounding box center [249, 67] width 149 height 25
type textarea "x"
type textarea "n"
type textarea "x"
type textarea "n/"
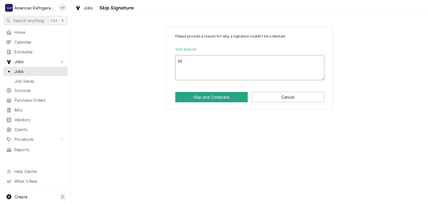
type textarea "x"
type textarea "n/a"
click at [175, 92] on button "Skip and Complete" at bounding box center [211, 97] width 73 height 10
type textarea "x"
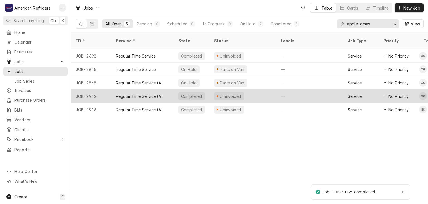
click at [167, 89] on div "Regular Time Service (A)" at bounding box center [143, 95] width 62 height 13
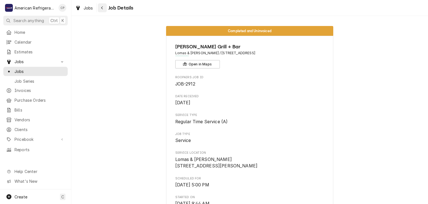
click at [104, 9] on div "Navigate back" at bounding box center [103, 8] width 6 height 6
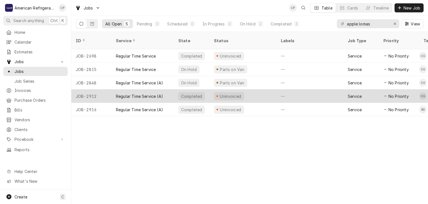
click at [107, 89] on div "JOB-2912" at bounding box center [91, 95] width 40 height 13
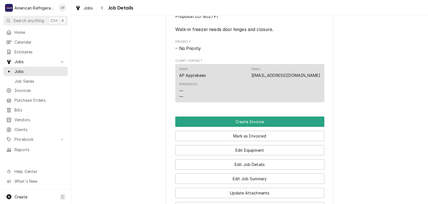
scroll to position [346, 0]
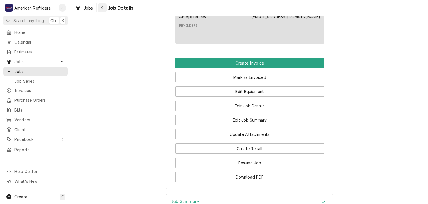
click at [101, 8] on icon "Navigate back" at bounding box center [102, 8] width 3 height 4
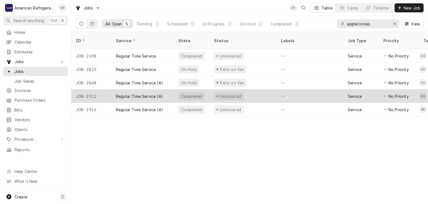
click at [141, 93] on div "Regular Time Service (A)" at bounding box center [139, 96] width 47 height 6
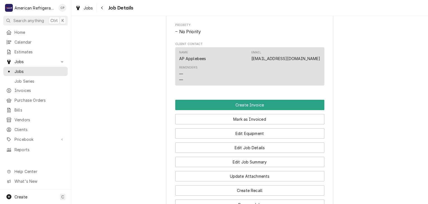
scroll to position [305, 0]
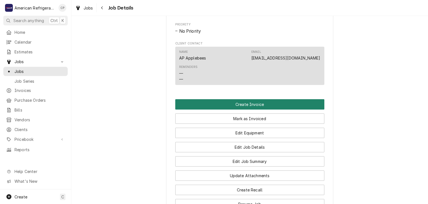
click at [222, 109] on button "Create Invoice" at bounding box center [249, 104] width 149 height 10
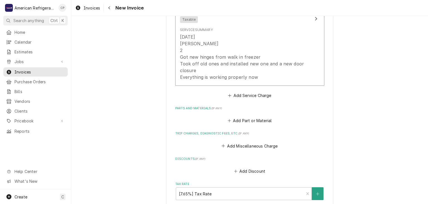
scroll to position [689, 0]
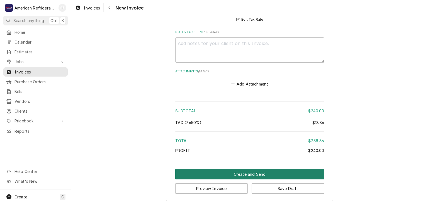
click at [234, 174] on button "Create and Send" at bounding box center [249, 174] width 149 height 10
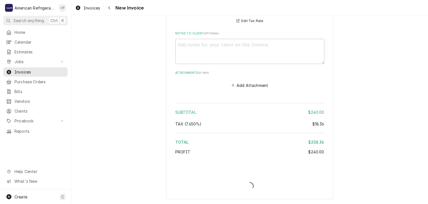
scroll to position [687, 0]
type textarea "x"
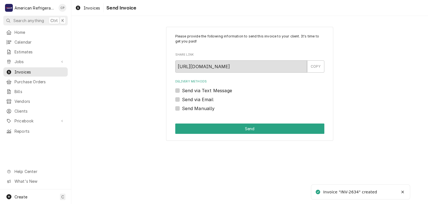
click at [201, 110] on label "Send Manually" at bounding box center [198, 108] width 33 height 7
click at [201, 110] on input "Send Manually" at bounding box center [256, 111] width 149 height 12
checkbox input "true"
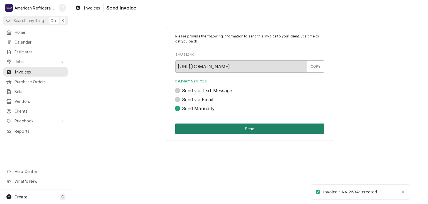
click at [210, 133] on button "Send" at bounding box center [249, 128] width 149 height 10
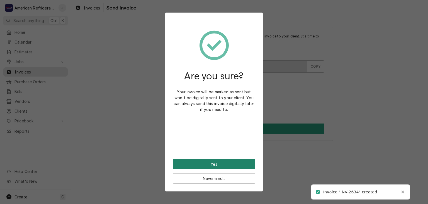
click at [212, 160] on button "Yes" at bounding box center [214, 164] width 82 height 10
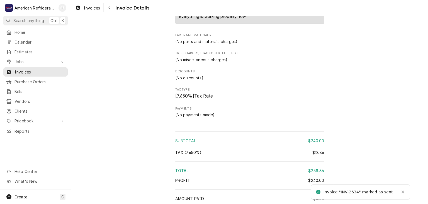
scroll to position [555, 0]
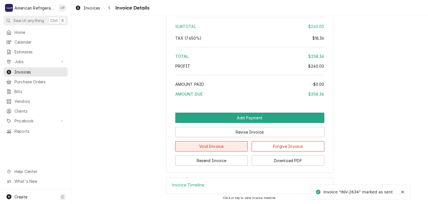
click at [238, 146] on button "Void Invoice" at bounding box center [211, 146] width 73 height 10
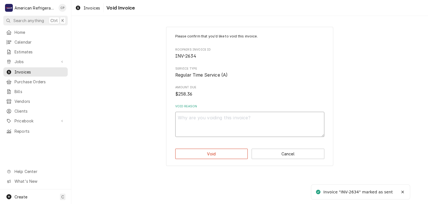
click at [224, 130] on textarea "Void Reason" at bounding box center [249, 124] width 149 height 25
type textarea "x"
type textarea "m"
type textarea "x"
type textarea "me"
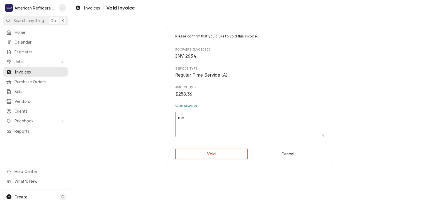
type textarea "x"
type textarea "mer"
type textarea "x"
type textarea "merg"
type textarea "x"
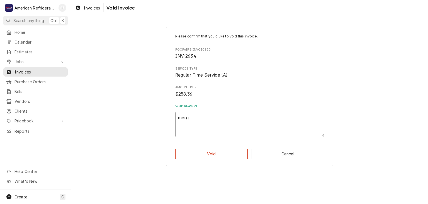
type textarea "merge"
type textarea "x"
type textarea "merged"
type textarea "x"
type textarea "merged"
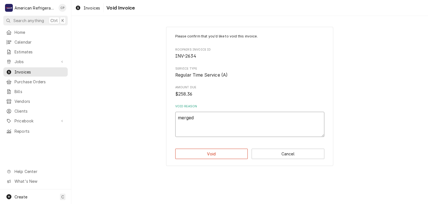
type textarea "x"
type textarea "merged w"
type textarea "x"
type textarea "merged wi"
type textarea "x"
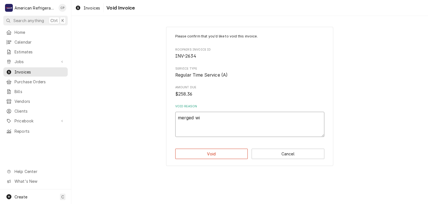
type textarea "merged wit"
type textarea "x"
type textarea "merged with"
type textarea "x"
type textarea "merged with s"
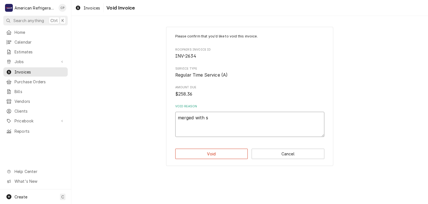
type textarea "x"
type textarea "merged with se"
type textarea "x"
type textarea "merged with sep"
type textarea "x"
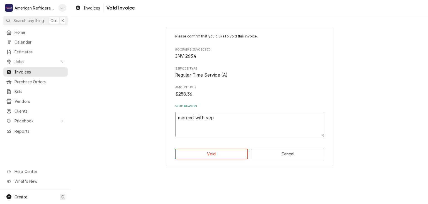
type textarea "merged with sepe"
type textarea "x"
type textarea "merged with seper"
type textarea "x"
type textarea "merged with sepera"
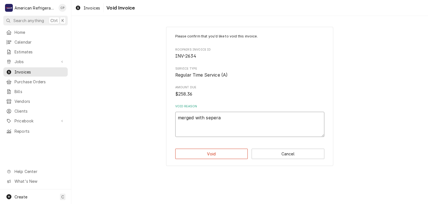
type textarea "x"
type textarea "merged with seperat"
type textarea "x"
type textarea "merged with"
type textarea "x"
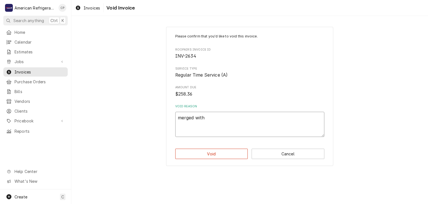
type textarea "merged with separate"
type textarea "x"
type textarea "merged with separate i"
type textarea "x"
type textarea "merged with separate in"
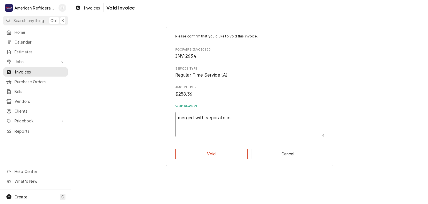
type textarea "x"
type textarea "merged with separate inv"
type textarea "x"
type textarea "merged with separate invo"
type textarea "x"
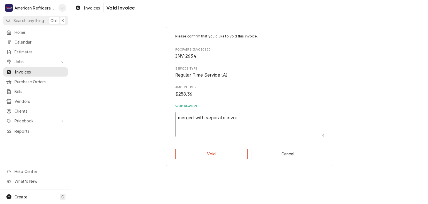
type textarea "merged with separate invoic"
type textarea "x"
type textarea "merged with separate invoice"
click button "Void" at bounding box center [211, 153] width 73 height 10
type textarea "x"
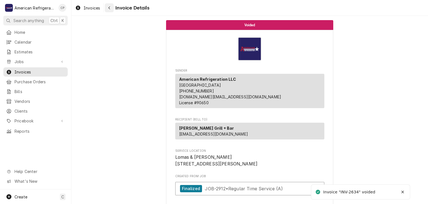
click at [108, 9] on icon "Navigate back" at bounding box center [109, 8] width 3 height 4
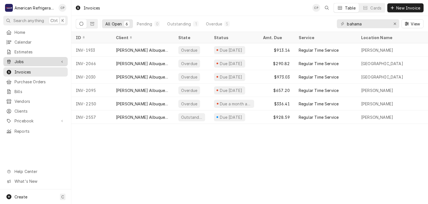
click at [51, 59] on span "Jobs" at bounding box center [35, 62] width 42 height 6
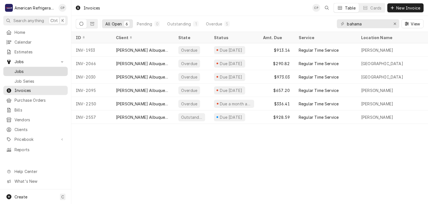
click at [50, 68] on span "Jobs" at bounding box center [39, 71] width 50 height 6
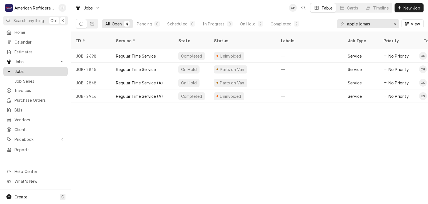
click at [48, 69] on span "Jobs" at bounding box center [39, 71] width 50 height 6
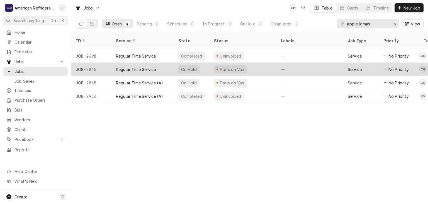
click at [147, 66] on div "Regular Time Service" at bounding box center [136, 69] width 40 height 6
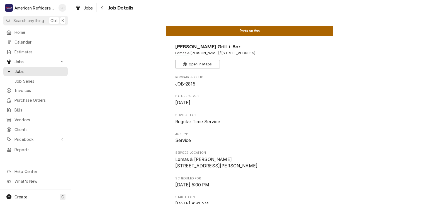
scroll to position [156, 0]
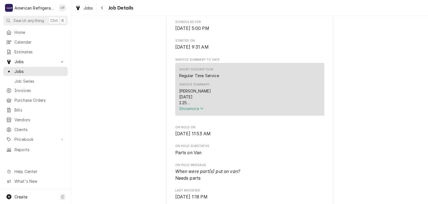
click at [187, 111] on button "Show more" at bounding box center [223, 108] width 89 height 6
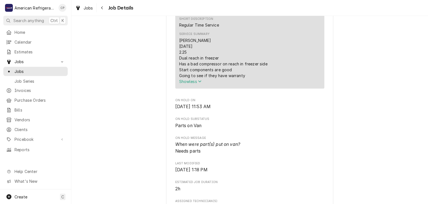
scroll to position [202, 0]
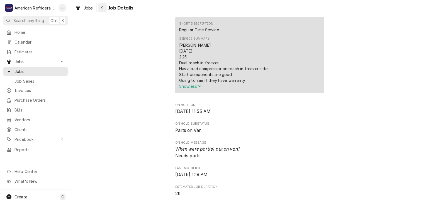
click at [103, 7] on icon "Navigate back" at bounding box center [102, 8] width 3 height 4
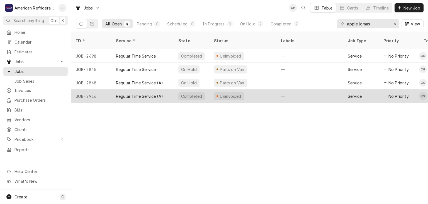
click at [118, 93] on div "Regular Time Service (A)" at bounding box center [139, 96] width 47 height 6
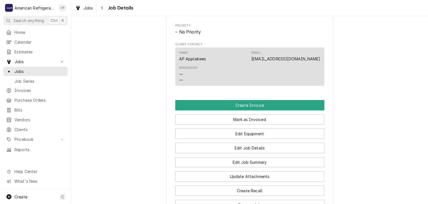
scroll to position [348, 0]
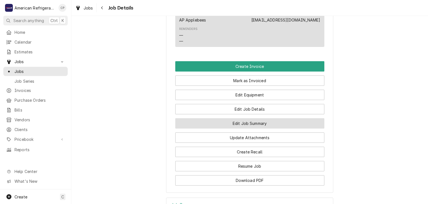
click at [217, 128] on button "Edit Job Summary" at bounding box center [249, 123] width 149 height 10
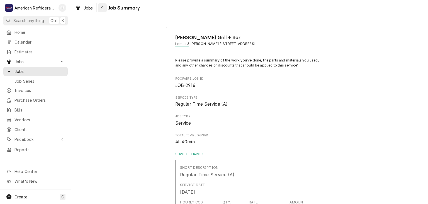
click at [102, 9] on icon "Navigate back" at bounding box center [102, 7] width 2 height 3
